Goal: Task Accomplishment & Management: Manage account settings

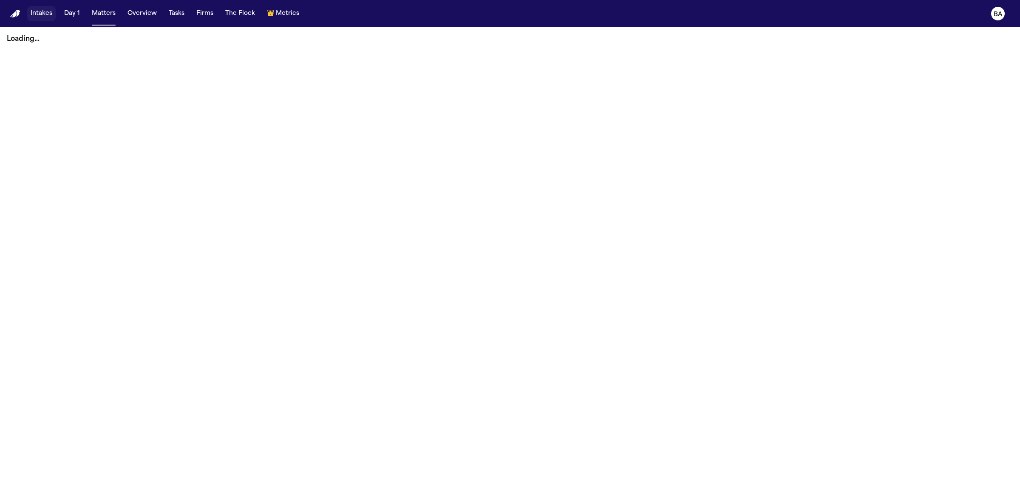
click at [41, 15] on button "Intakes" at bounding box center [41, 13] width 28 height 15
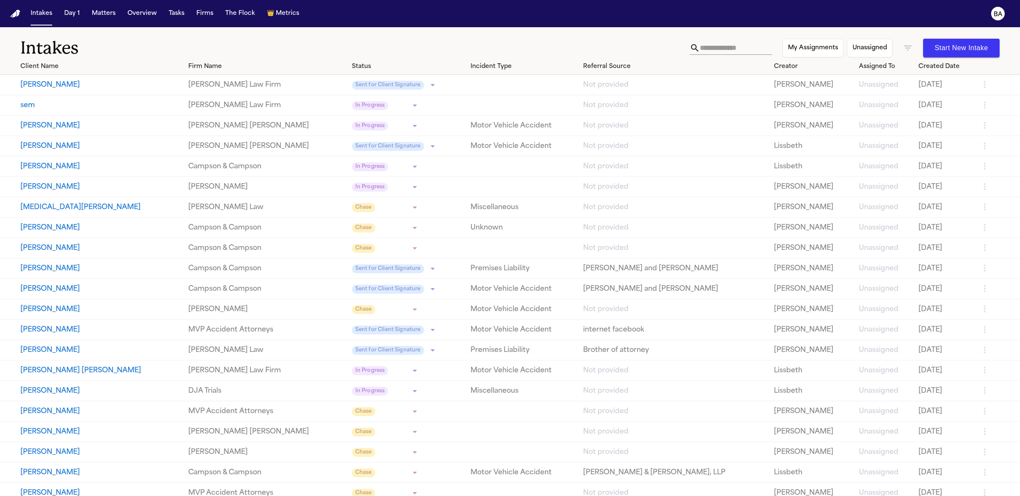
click at [701, 50] on input "text" at bounding box center [736, 48] width 72 height 14
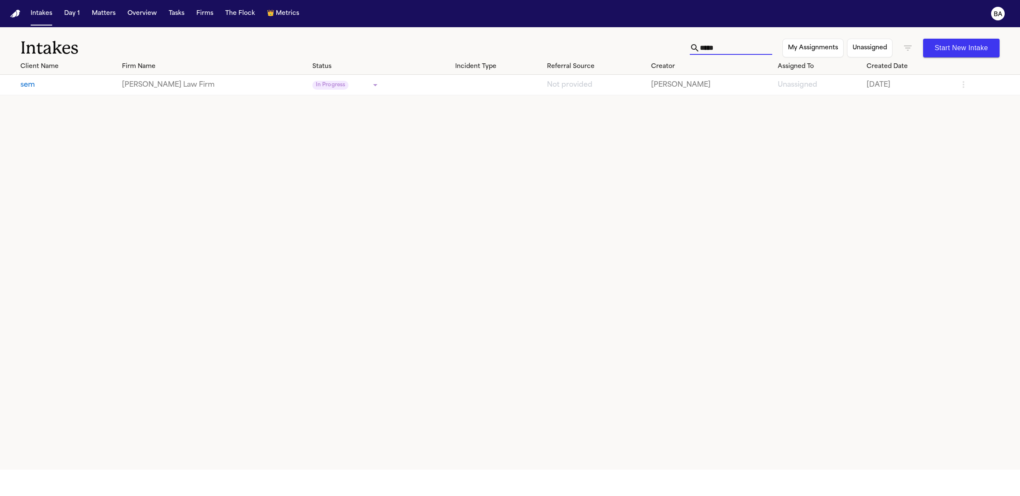
type input "*****"
click at [905, 53] on icon "button" at bounding box center [908, 48] width 10 height 10
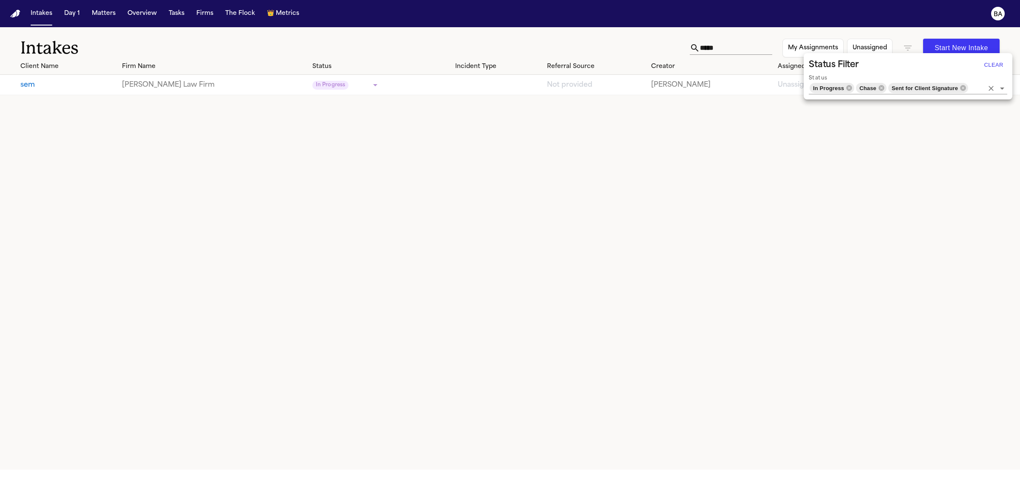
click at [990, 88] on icon "Clear" at bounding box center [990, 88] width 5 height 5
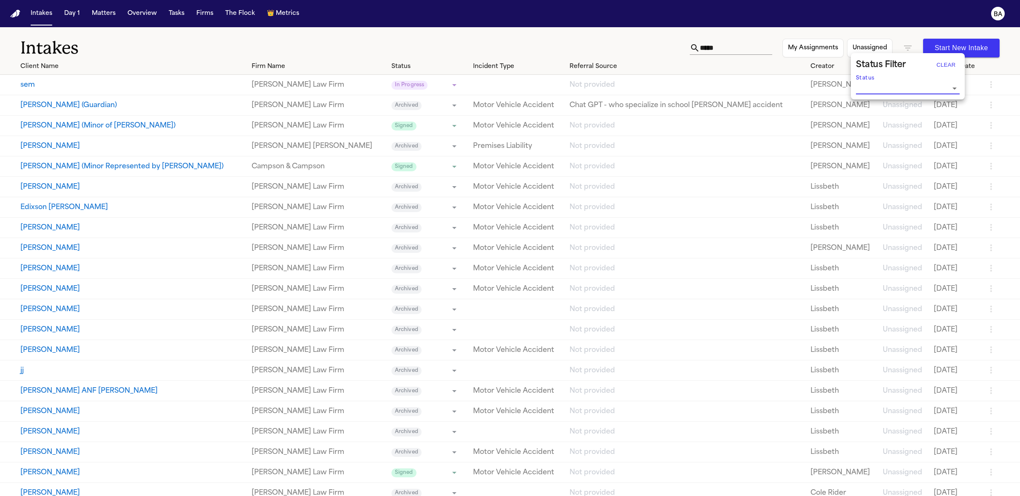
click at [552, 42] on div at bounding box center [510, 248] width 1020 height 496
click at [229, 84] on button "sem" at bounding box center [132, 85] width 224 height 10
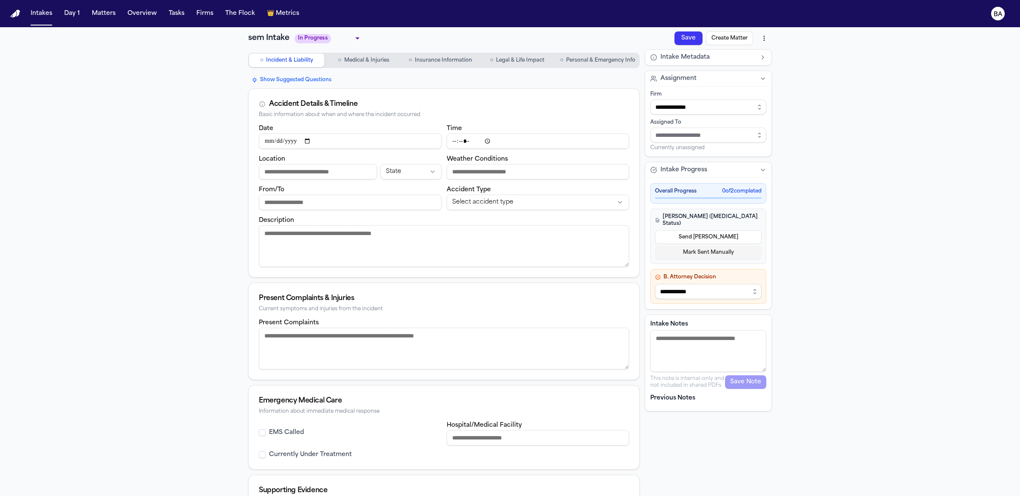
click at [689, 230] on button "Send LOE" at bounding box center [708, 237] width 107 height 14
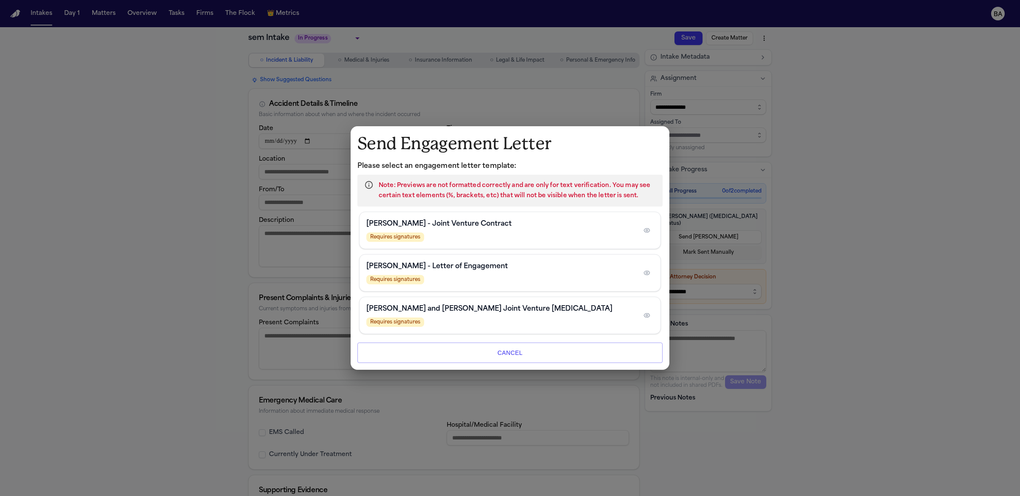
click at [649, 274] on icon "button" at bounding box center [647, 273] width 6 height 4
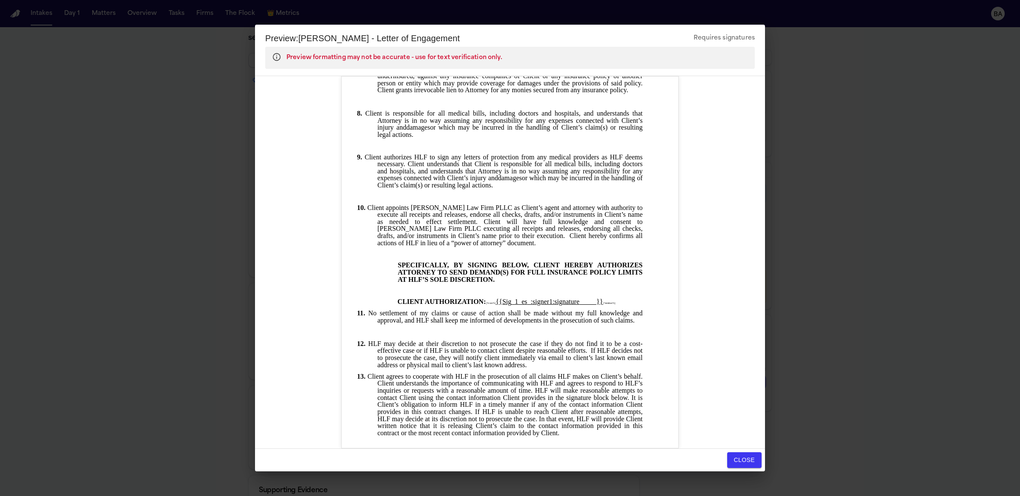
scroll to position [838, 0]
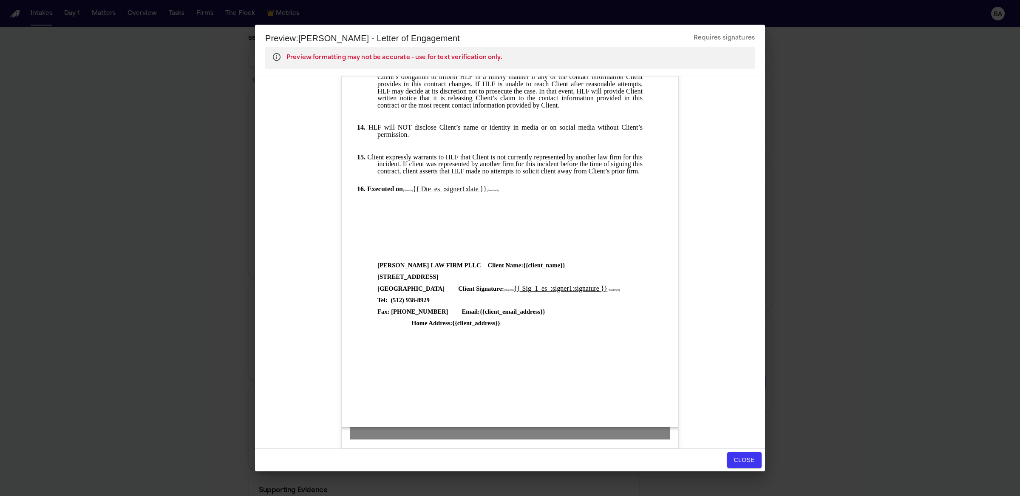
click at [531, 285] on span "_1_es" at bounding box center [539, 288] width 16 height 7
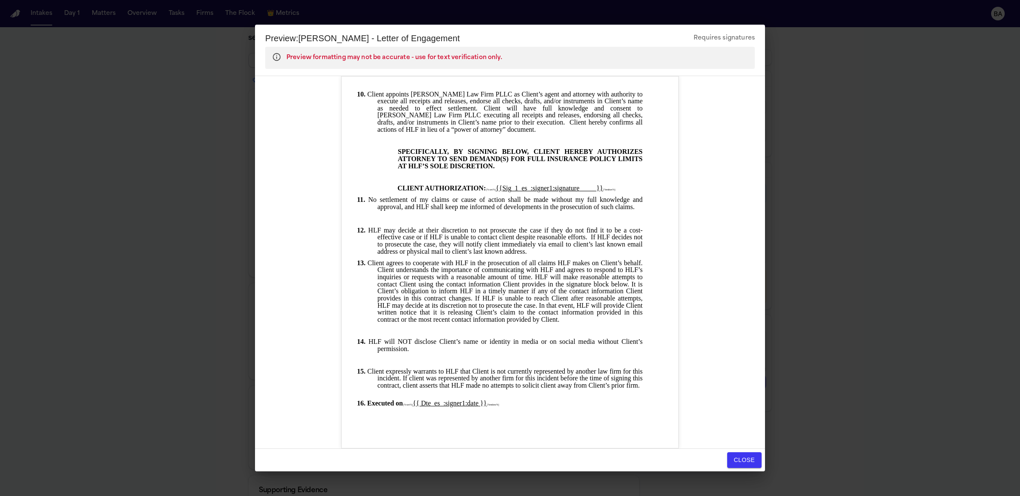
click at [858, 85] on div "Preview: Hecht - Letter of Engagement Requires signatures Preview formatting ma…" at bounding box center [510, 248] width 1020 height 496
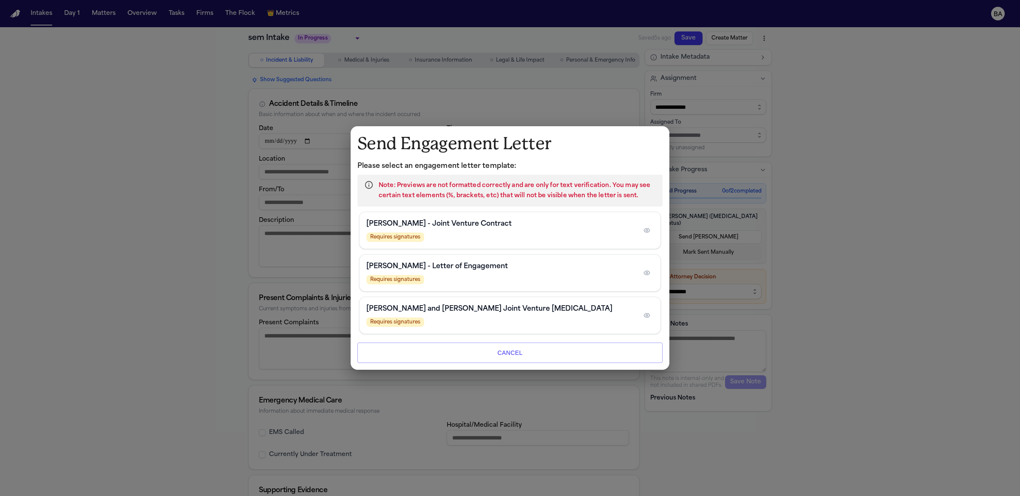
click at [643, 232] on button "button" at bounding box center [647, 231] width 14 height 14
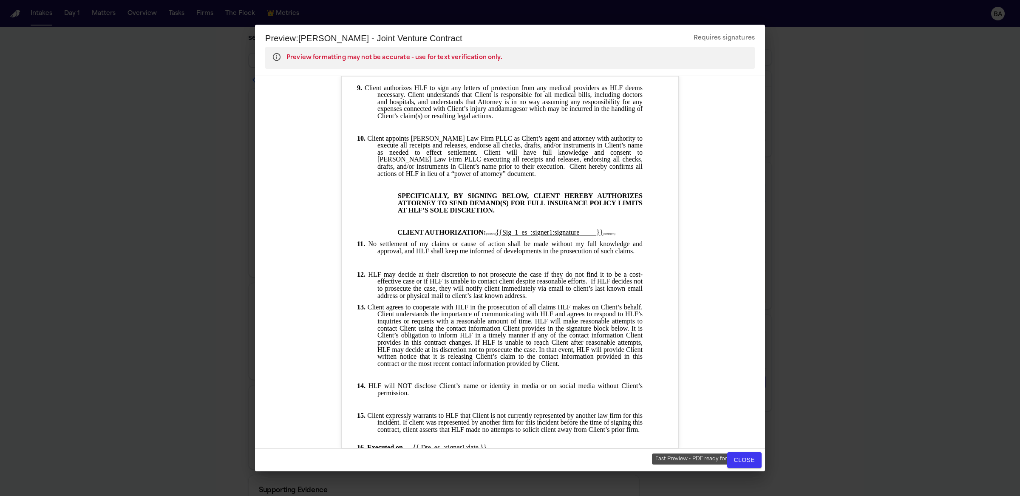
scroll to position [770, 0]
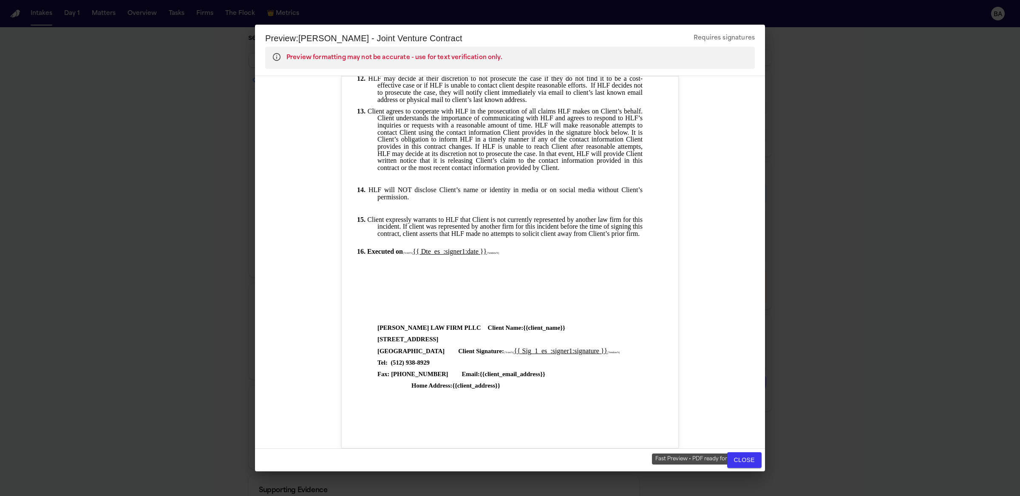
click at [924, 234] on div "Preview: Hecht - Joint Venture Contract Requires signatures Preview formatting …" at bounding box center [510, 248] width 1020 height 496
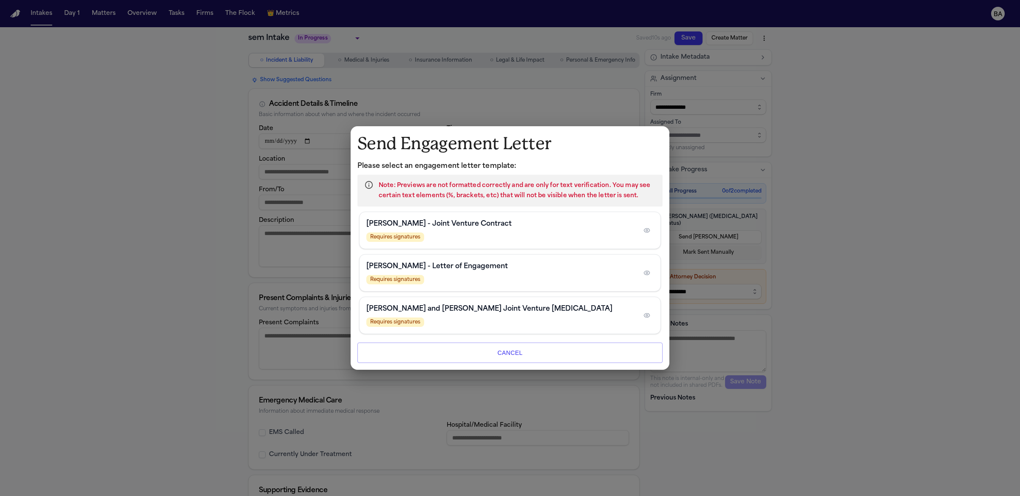
click at [648, 318] on button "button" at bounding box center [647, 315] width 14 height 14
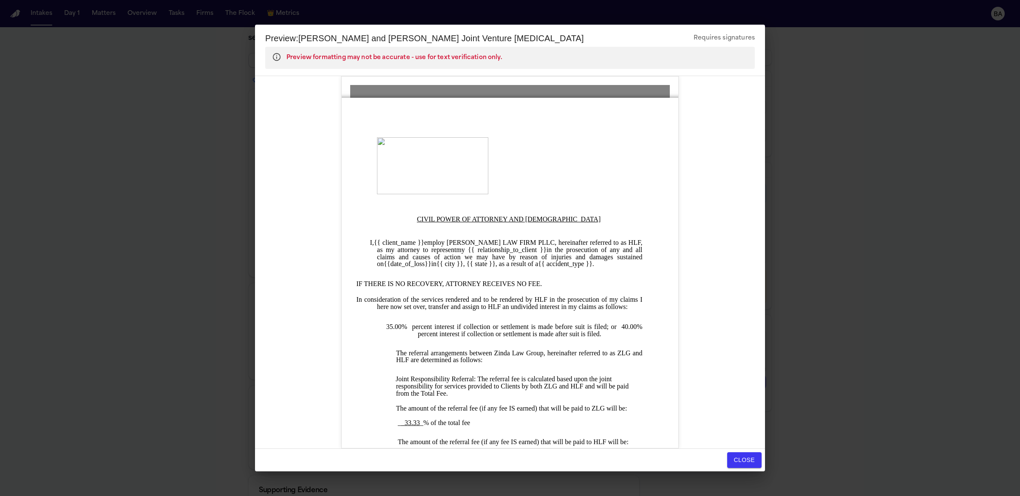
click at [874, 263] on div "Preview: Zynda and Hecht Joint Venture Retainer Requires signatures Preview for…" at bounding box center [510, 248] width 1020 height 496
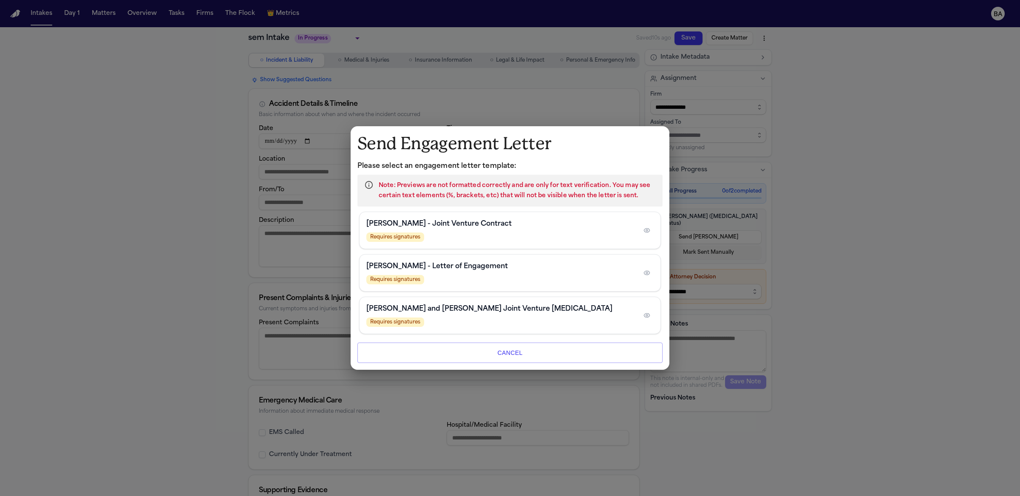
click at [386, 233] on div "Hecht - Joint Venture Contract Requires signatures" at bounding box center [500, 230] width 269 height 23
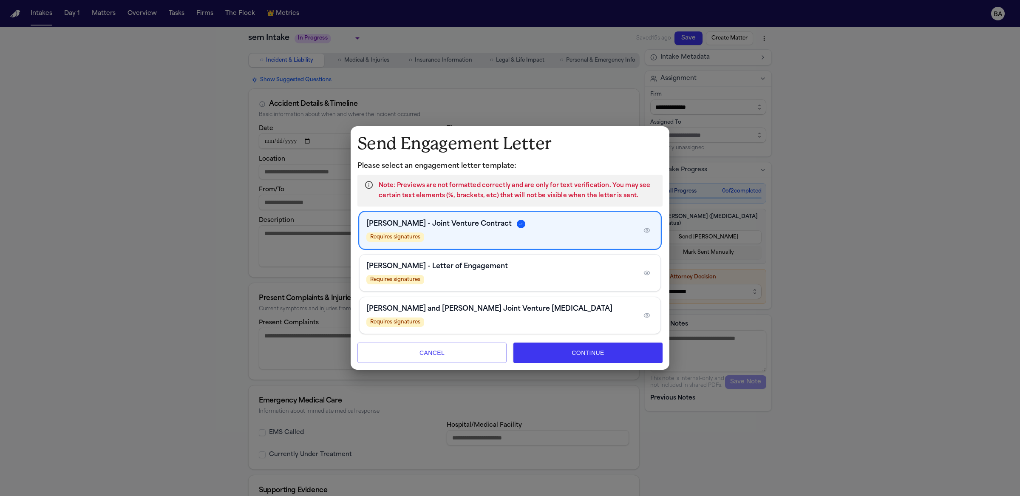
click at [402, 264] on h3 "Hecht - Letter of Engagement" at bounding box center [437, 266] width 142 height 10
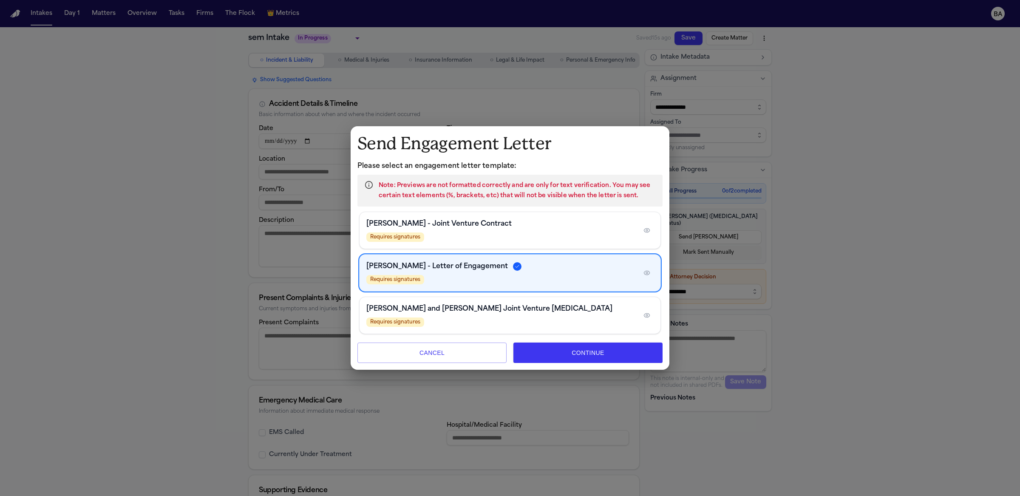
click at [573, 351] on button "Continue" at bounding box center [587, 352] width 149 height 20
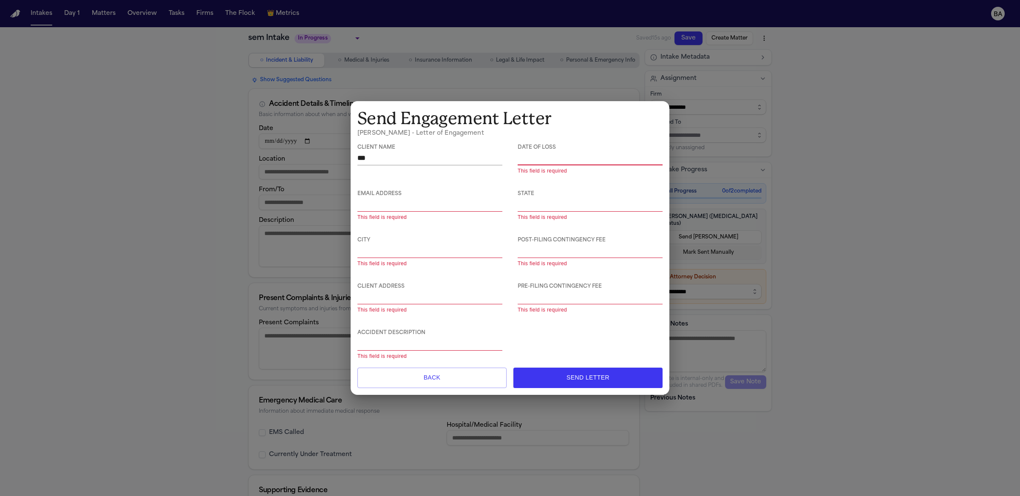
click at [427, 382] on button "Back" at bounding box center [431, 378] width 149 height 20
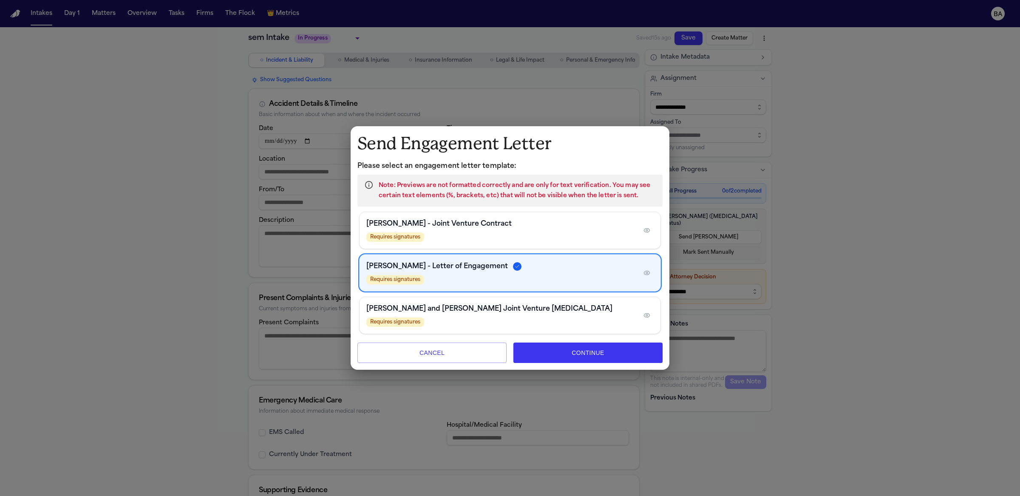
click at [447, 328] on div "Zynda and Hecht Joint Venture Retainer Requires signatures" at bounding box center [509, 315] width 301 height 37
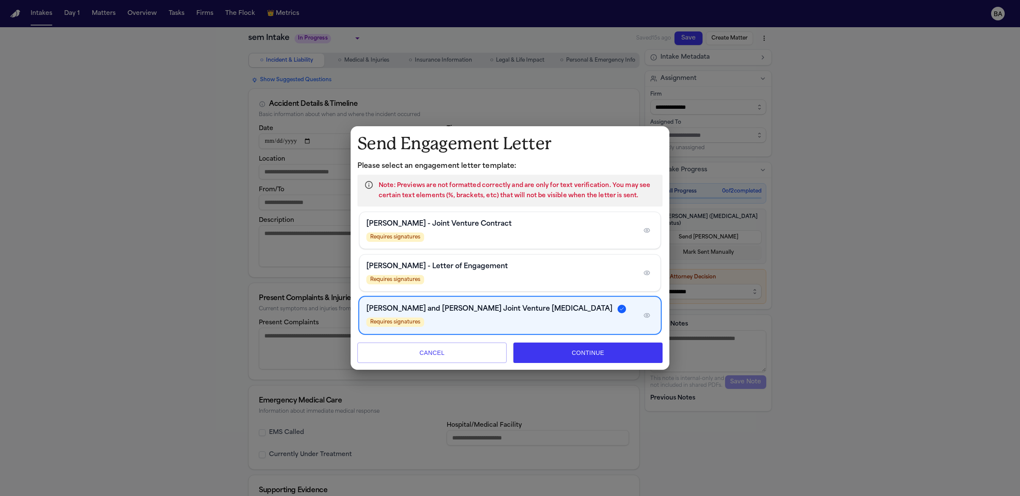
click at [554, 355] on button "Continue" at bounding box center [587, 352] width 149 height 20
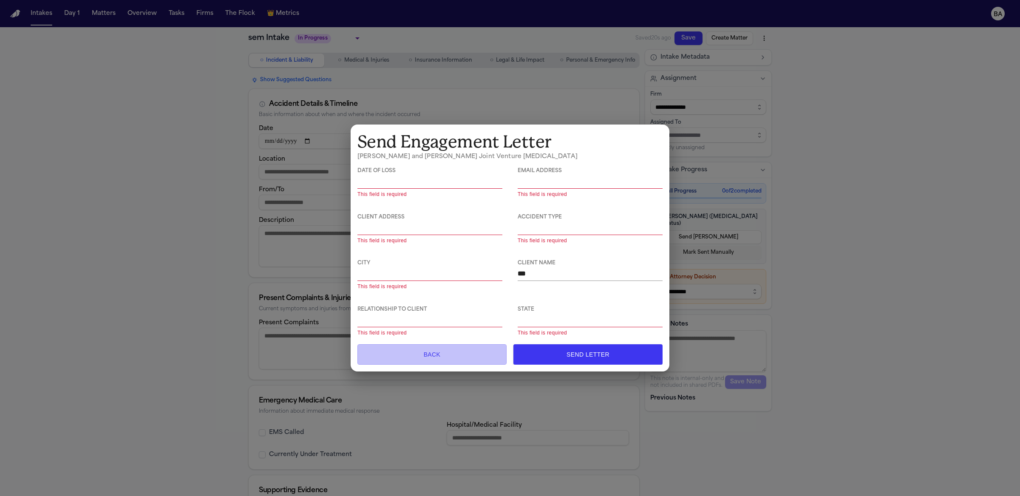
click at [439, 359] on button "Back" at bounding box center [431, 354] width 149 height 20
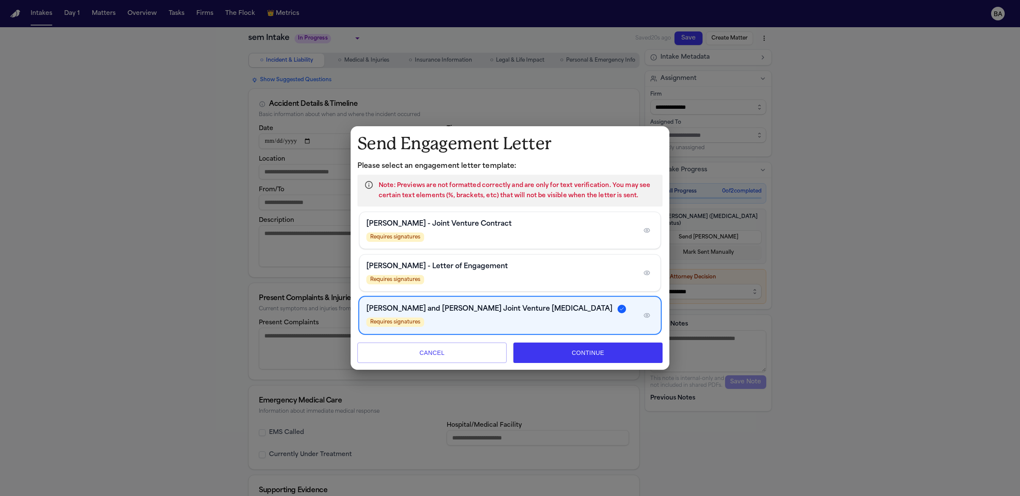
click at [442, 352] on button "Cancel" at bounding box center [431, 352] width 149 height 20
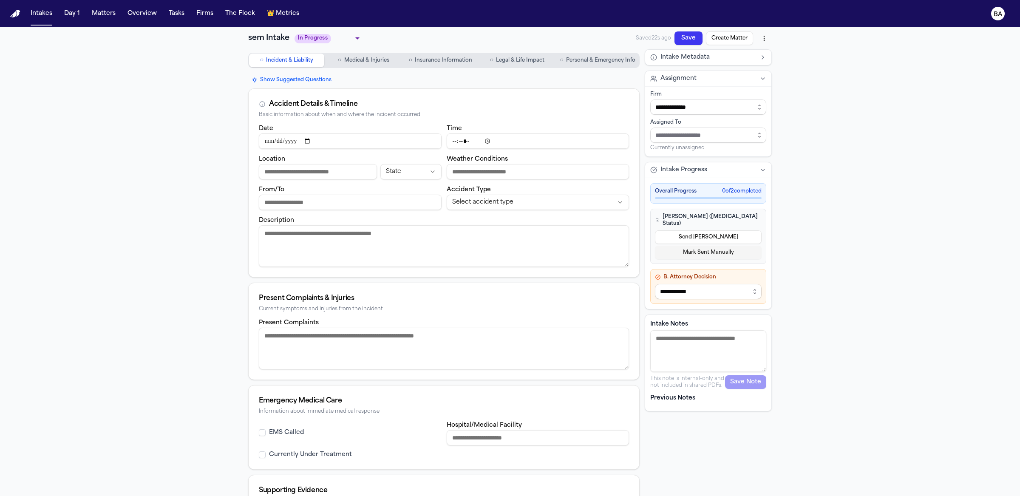
click at [136, 108] on div "**********" at bounding box center [510, 319] width 1020 height 585
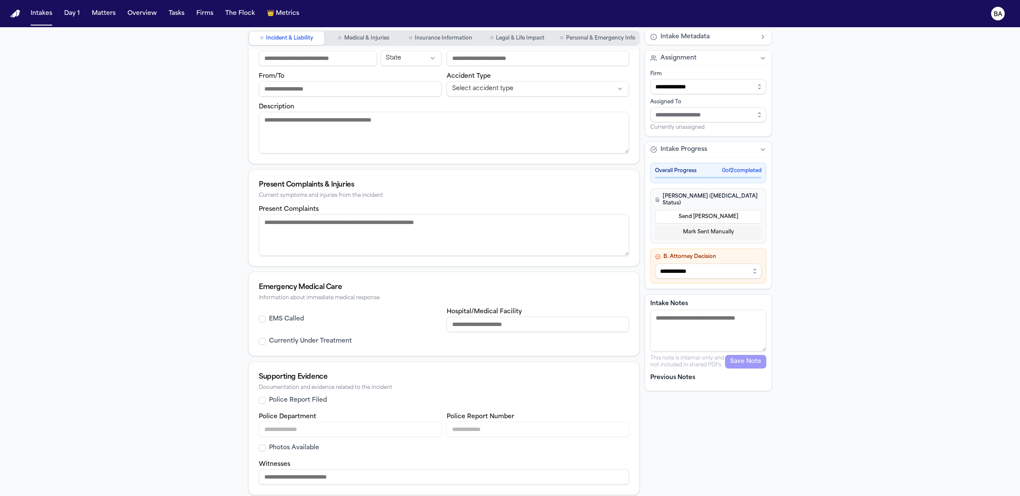
scroll to position [0, 0]
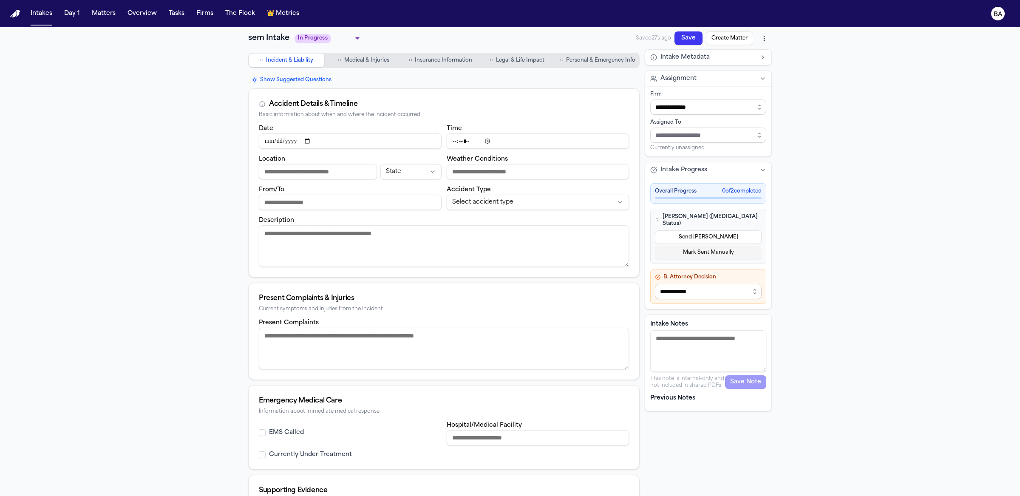
click at [712, 341] on textarea "Intake Notes" at bounding box center [708, 351] width 116 height 42
click at [790, 351] on div "**********" at bounding box center [510, 319] width 1020 height 585
click at [801, 327] on div "**********" at bounding box center [510, 319] width 1020 height 585
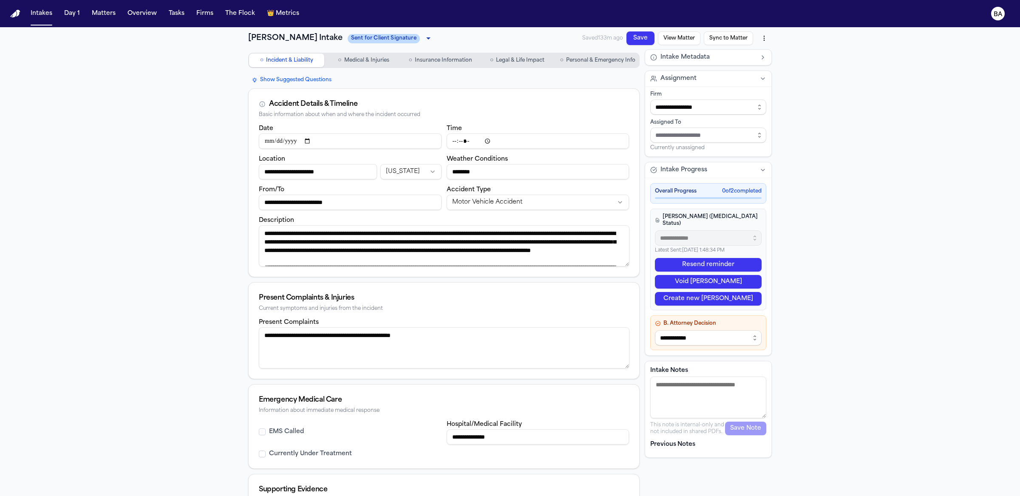
scroll to position [11, 0]
